Goal: Task Accomplishment & Management: Use online tool/utility

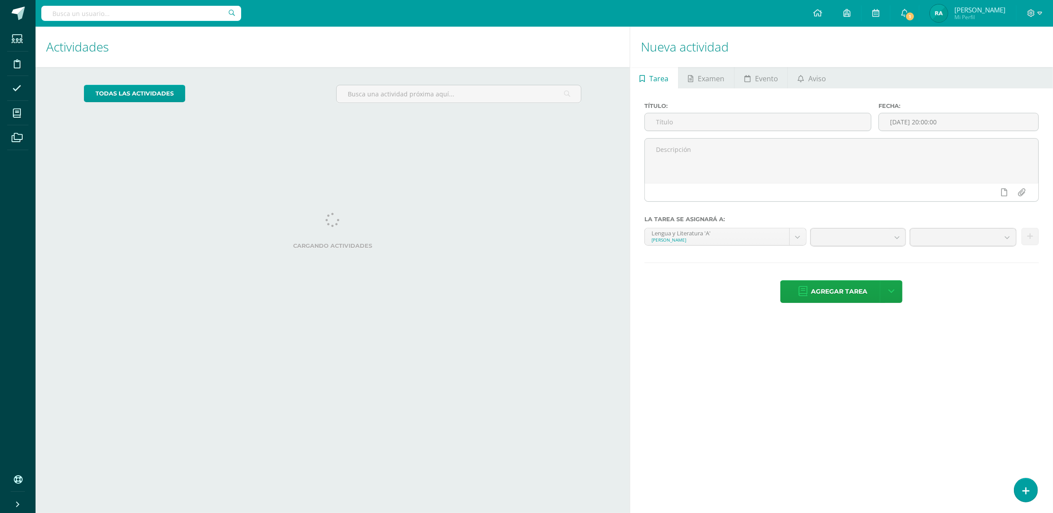
click at [16, 87] on icon at bounding box center [16, 88] width 9 height 9
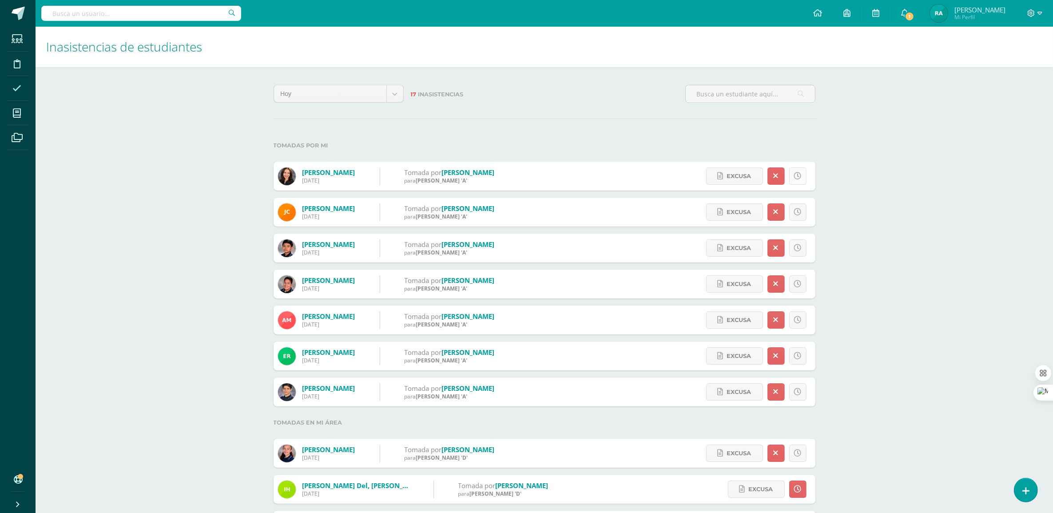
click at [796, 175] on icon at bounding box center [798, 176] width 8 height 8
click at [798, 215] on icon at bounding box center [798, 212] width 8 height 8
drag, startPoint x: 797, startPoint y: 236, endPoint x: 798, endPoint y: 245, distance: 9.3
click at [797, 239] on div "Excusa Detalles sobre excusa: Añadir excusa a todas las inasistencias del día C…" at bounding box center [754, 248] width 123 height 29
click at [800, 258] on div "Excusa Detalles sobre excusa: Añadir excusa a todas las inasistencias del día C…" at bounding box center [754, 248] width 123 height 29
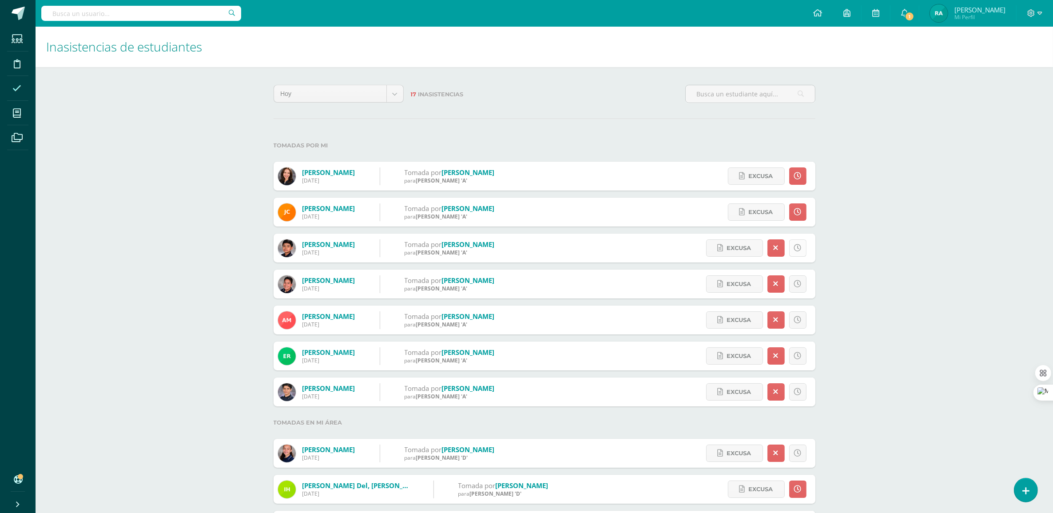
click at [803, 246] on link at bounding box center [797, 247] width 17 height 17
click at [798, 284] on icon at bounding box center [798, 284] width 8 height 8
click at [799, 316] on icon at bounding box center [798, 320] width 8 height 8
click at [802, 354] on link at bounding box center [797, 355] width 17 height 17
drag, startPoint x: 907, startPoint y: 270, endPoint x: 914, endPoint y: 273, distance: 7.4
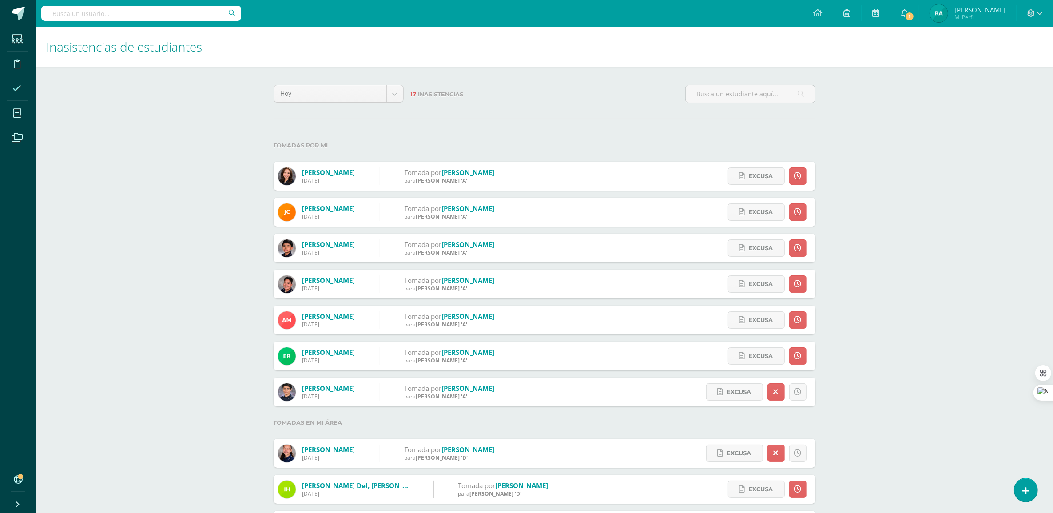
click at [914, 273] on div "Inasistencias de estudiantes [DATE] [DATE] Esta semana Este mes Este ciclo 17 I…" at bounding box center [545, 418] width 1018 height 783
